Goal: Find specific page/section: Find specific page/section

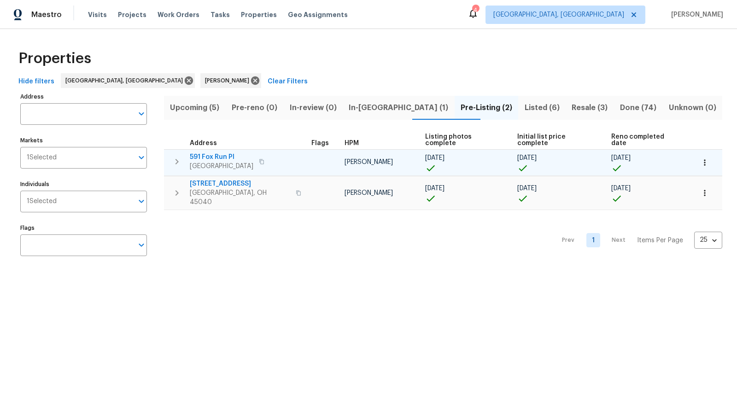
click at [215, 162] on span "[GEOGRAPHIC_DATA]" at bounding box center [222, 166] width 64 height 9
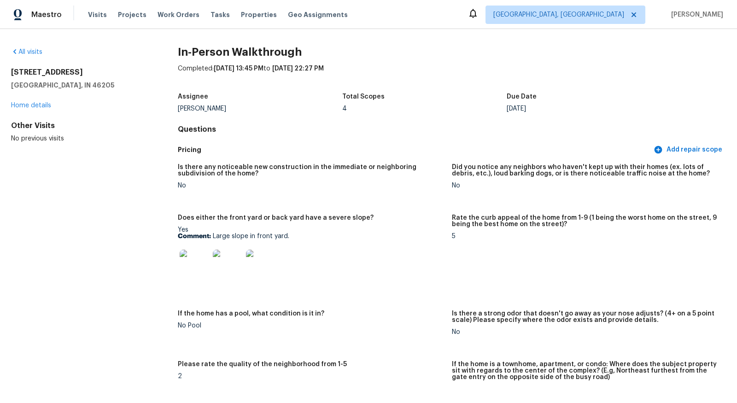
scroll to position [1714, 0]
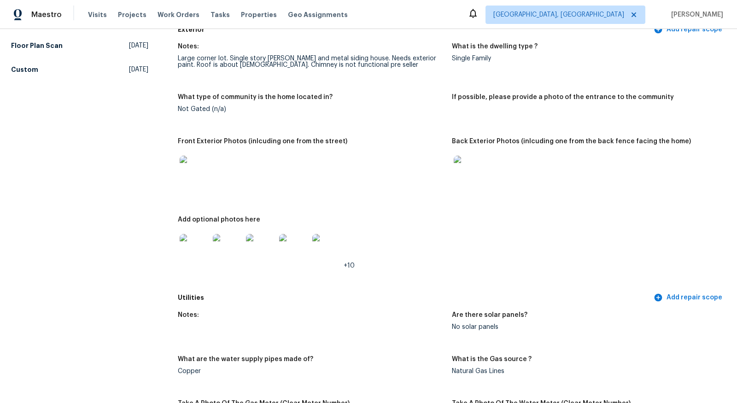
scroll to position [200, 0]
